Goal: Task Accomplishment & Management: Manage account settings

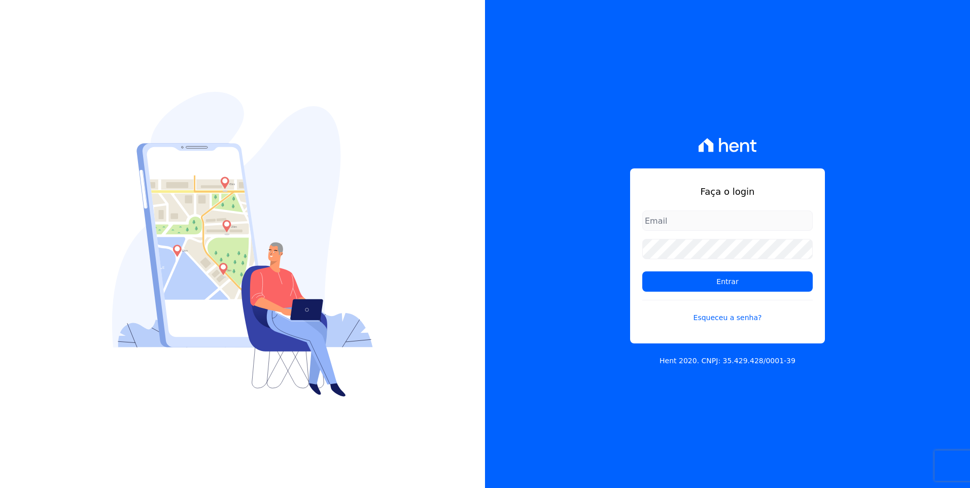
click at [744, 216] on input "email" at bounding box center [727, 221] width 171 height 20
click at [515, 243] on div "Faça o login Entrar Esqueceu a senha? Hent 2020. CNPJ: 35.429.428/0001-39" at bounding box center [727, 244] width 485 height 488
click at [656, 220] on input "email" at bounding box center [727, 221] width 171 height 20
type input "thiago@apiceincorporadora.com.br"
drag, startPoint x: 646, startPoint y: 280, endPoint x: 639, endPoint y: 281, distance: 7.1
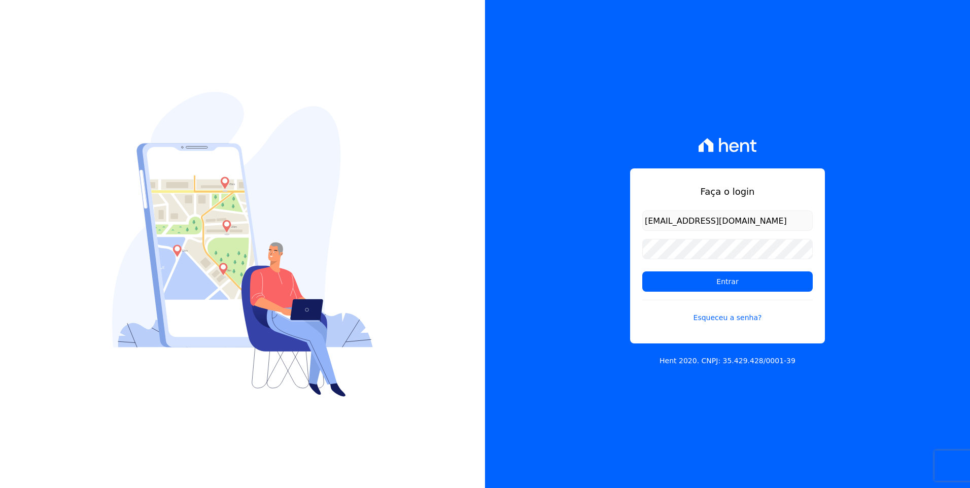
click at [646, 280] on input "Entrar" at bounding box center [727, 282] width 171 height 20
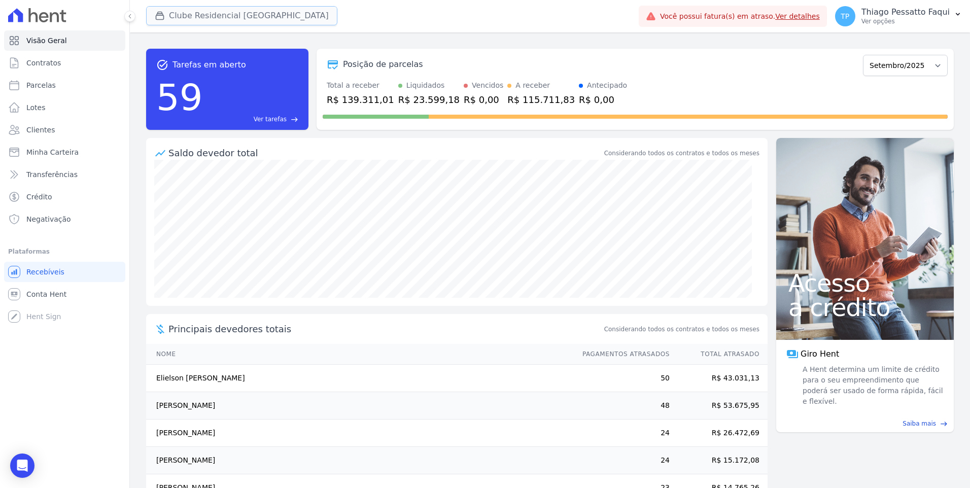
click at [248, 16] on button "Clube Residencial [GEOGRAPHIC_DATA]" at bounding box center [241, 15] width 191 height 19
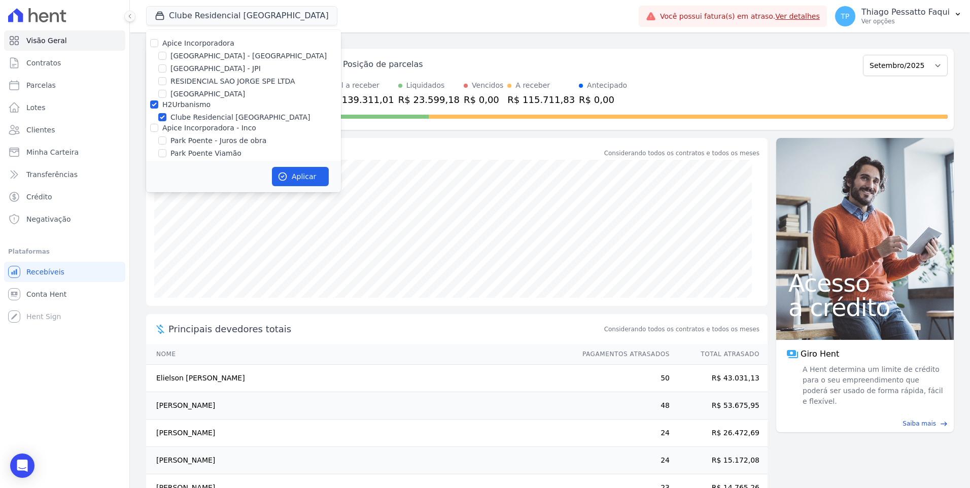
click at [176, 104] on label "H2Urbanismo" at bounding box center [186, 104] width 48 height 8
click at [158, 104] on input "H2Urbanismo" at bounding box center [154, 104] width 8 height 8
checkbox input "false"
click at [441, 20] on div "Clube Residencial [GEOGRAPHIC_DATA] Apice Incorporadora [GEOGRAPHIC_DATA] - [GE…" at bounding box center [390, 15] width 489 height 33
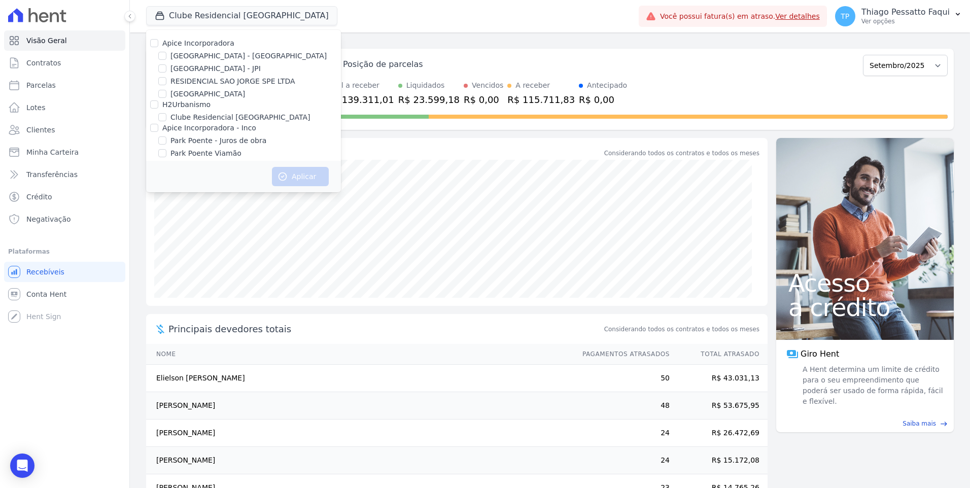
click at [806, 21] on span "Você possui fatura(s) em atraso. Ver detalhes" at bounding box center [740, 16] width 160 height 11
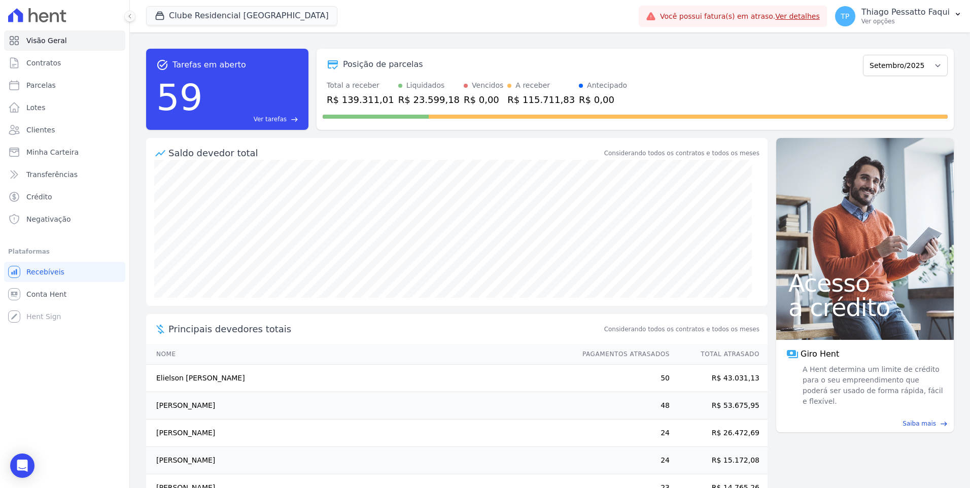
click at [804, 17] on link "Ver detalhes" at bounding box center [797, 16] width 45 height 8
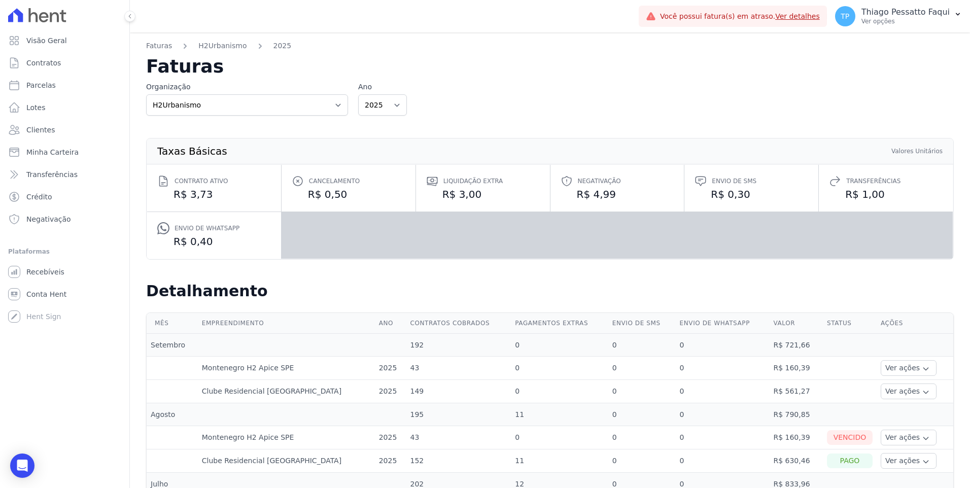
click at [257, 118] on div "Taxas Básicas Valores Unitários Contrato ativo R$ 3,73 Cancelamento R$ 0,50 Liq…" at bounding box center [550, 199] width 808 height 166
click at [253, 107] on select "Apice Incorporadora Apice Incorporadora - Inco H2Urbanismo" at bounding box center [247, 104] width 202 height 21
click at [146, 94] on select "Apice Incorporadora Apice Incorporadora - Inco H2Urbanismo" at bounding box center [247, 104] width 202 height 21
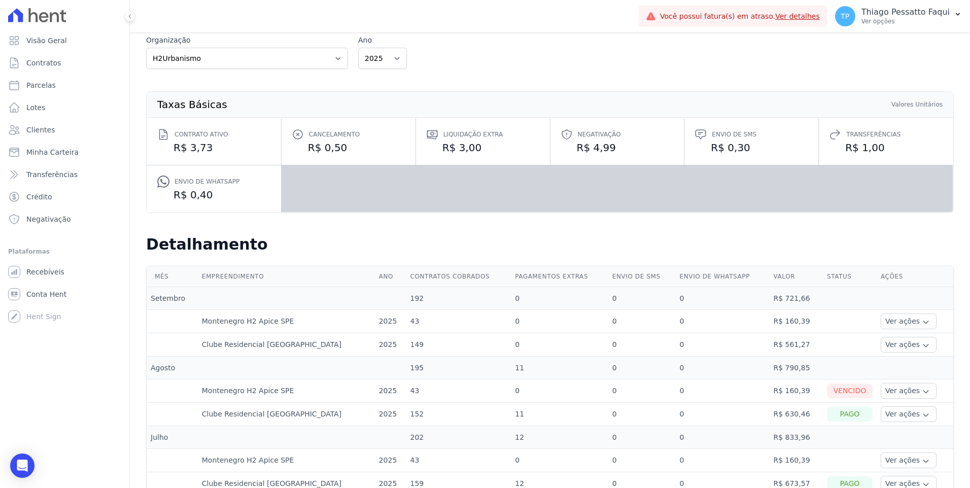
scroll to position [101, 0]
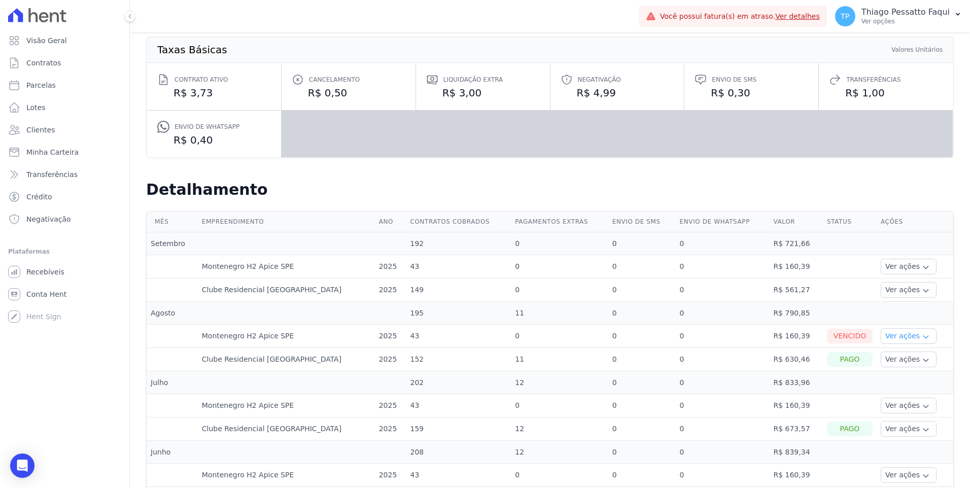
click at [888, 339] on button "Ver ações" at bounding box center [909, 336] width 56 height 16
click at [903, 366] on link "Ver boleto" at bounding box center [922, 364] width 75 height 11
